Goal: Task Accomplishment & Management: Use online tool/utility

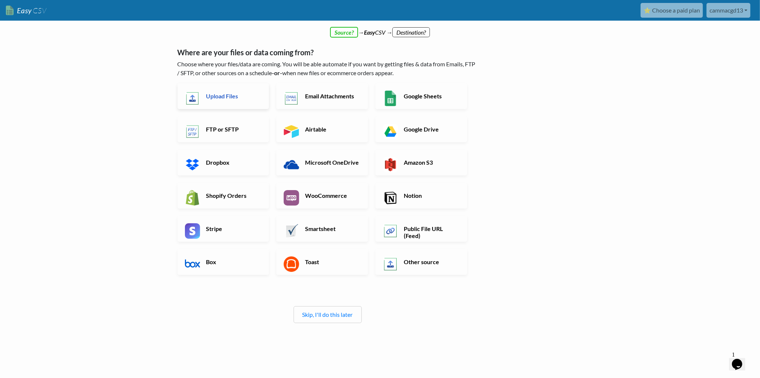
click at [229, 94] on h6 "Upload Files" at bounding box center [233, 95] width 58 height 7
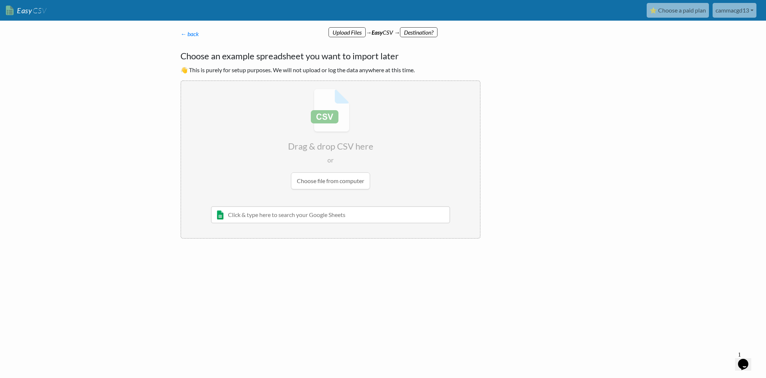
click at [332, 178] on input "file" at bounding box center [330, 139] width 299 height 116
type input "C:\fakepath\InvestmentTransactions.csv"
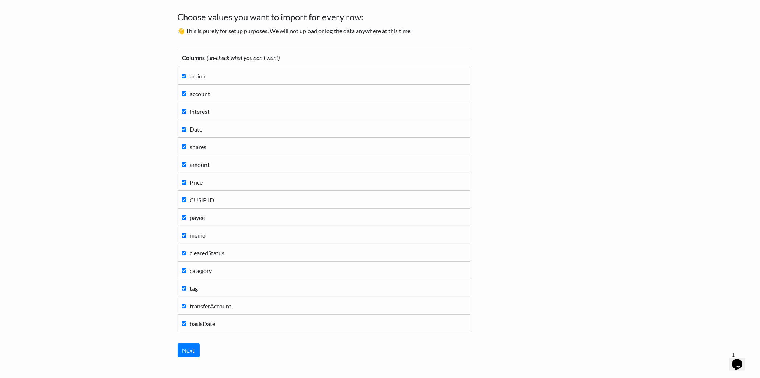
scroll to position [80, 0]
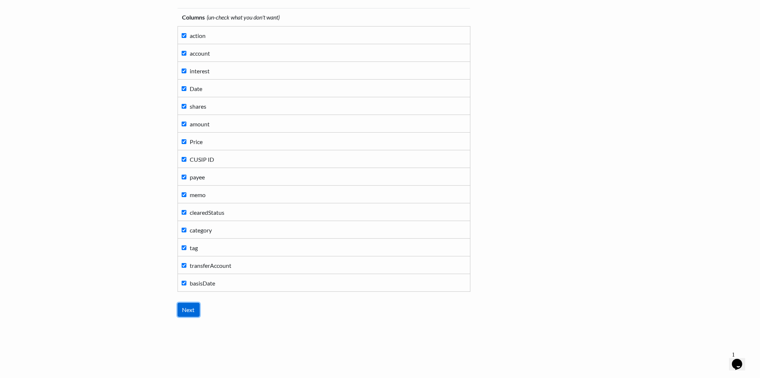
click at [183, 306] on input "Next" at bounding box center [189, 310] width 22 height 14
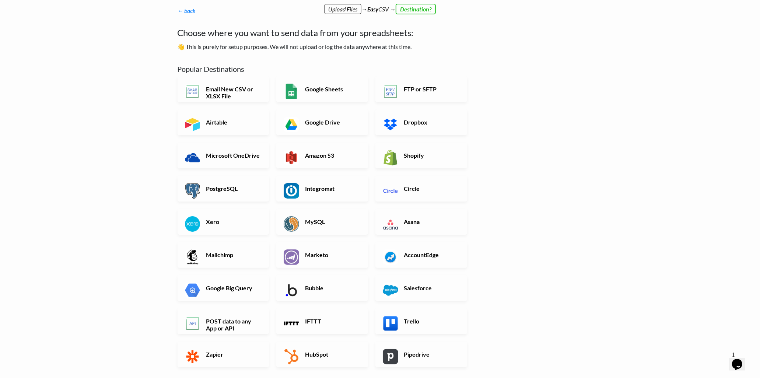
scroll to position [129, 0]
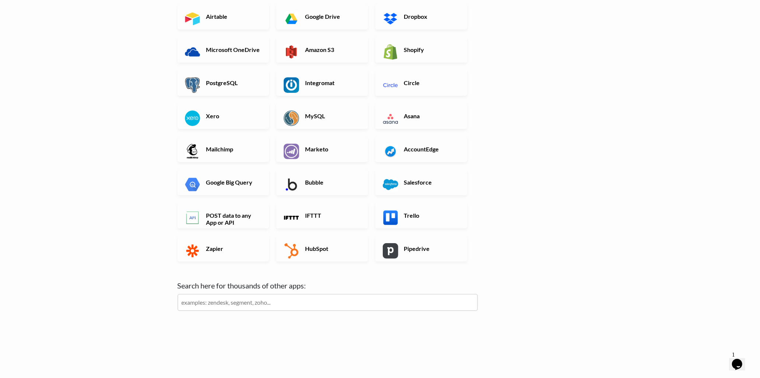
click at [292, 301] on input "text" at bounding box center [328, 302] width 300 height 17
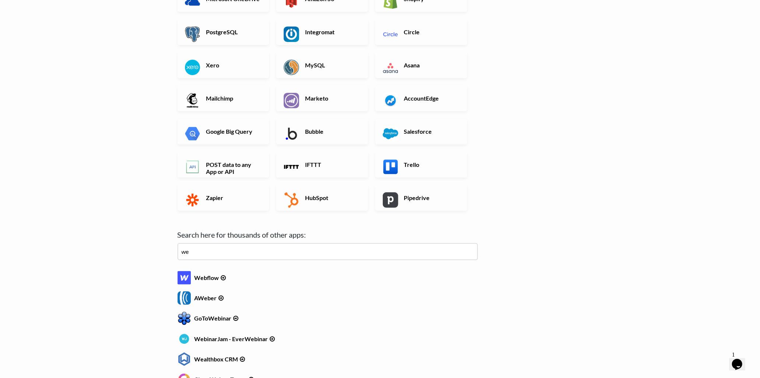
scroll to position [180, 0]
type input "w"
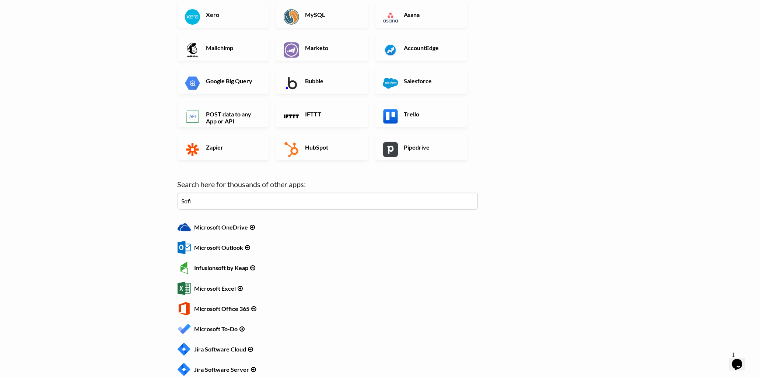
scroll to position [170, 0]
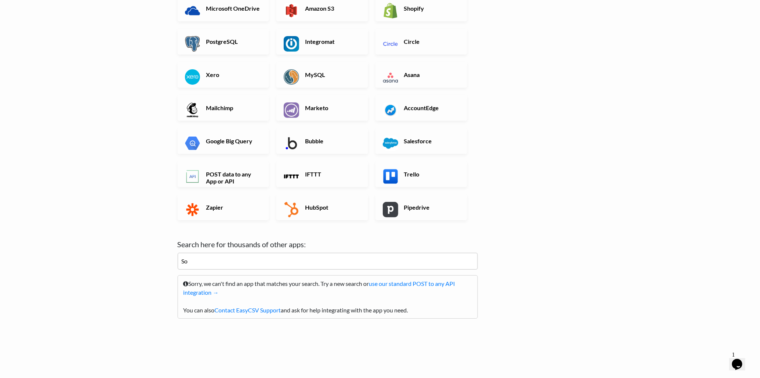
type input "S"
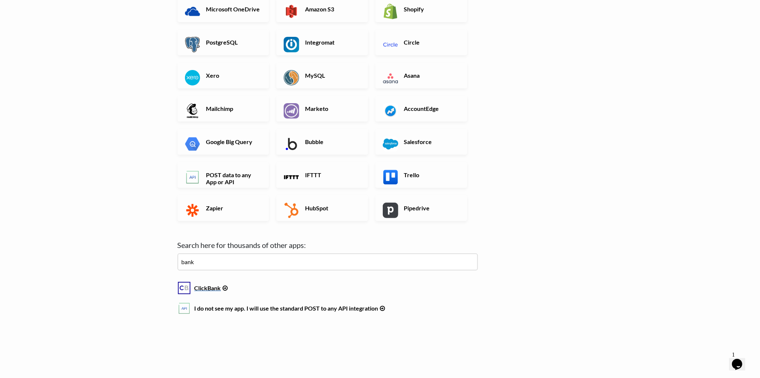
type input "bank"
click at [205, 289] on h6 "ClickBank" at bounding box center [328, 286] width 300 height 10
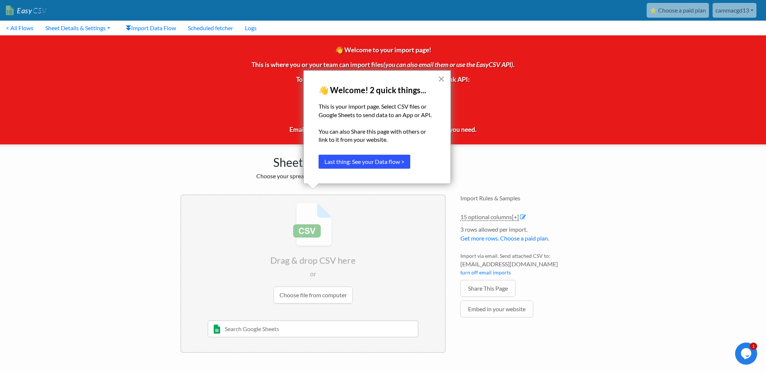
click at [375, 159] on button "Last thing: See your Data flow >" at bounding box center [365, 162] width 92 height 14
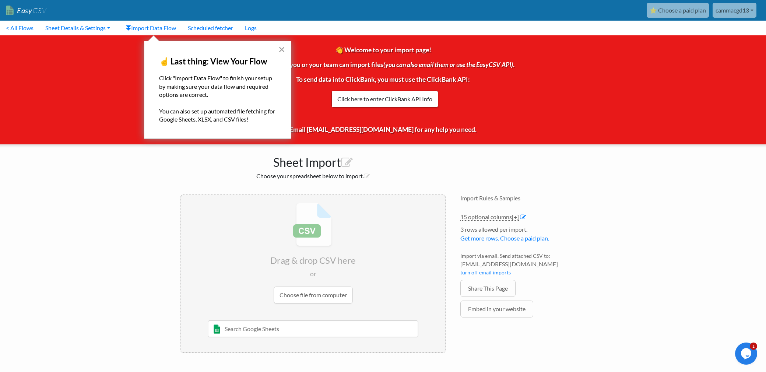
click at [280, 52] on button "×" at bounding box center [281, 49] width 7 height 12
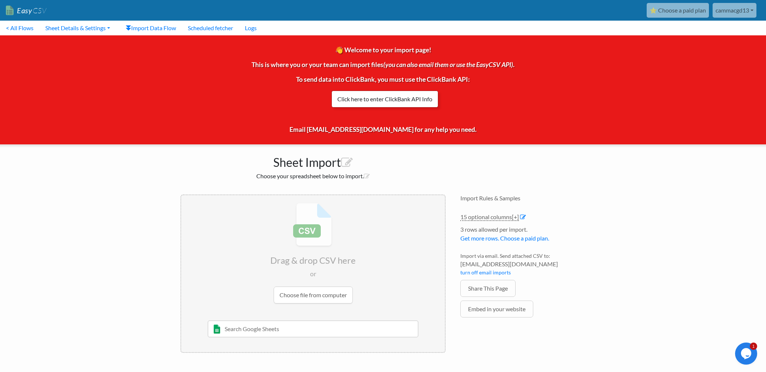
scroll to position [0, 6]
